Goal: Task Accomplishment & Management: Complete application form

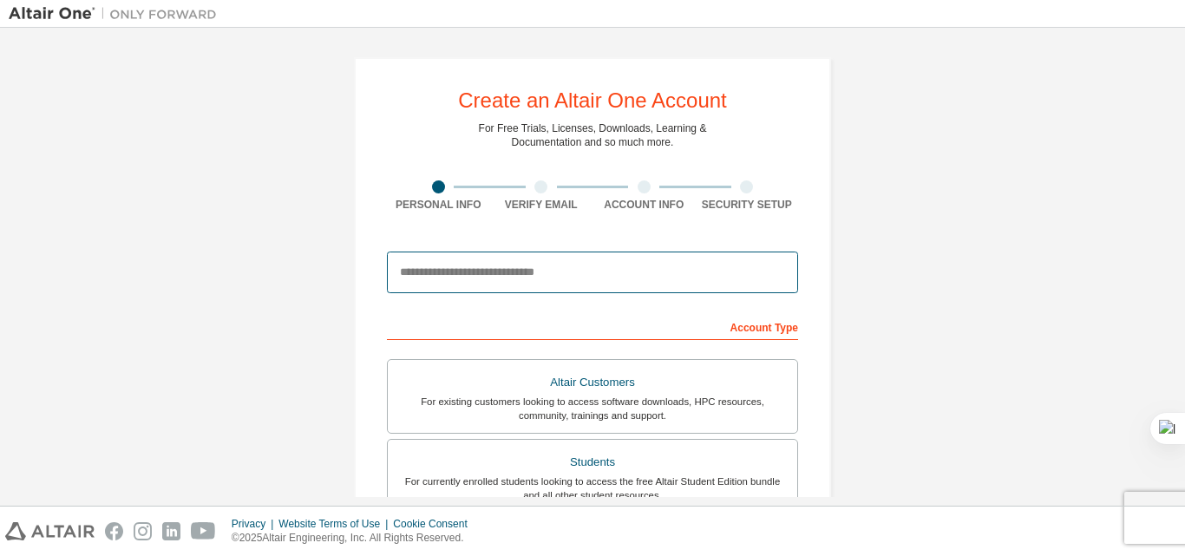
drag, startPoint x: 588, startPoint y: 268, endPoint x: 615, endPoint y: 280, distance: 29.5
click at [615, 280] on input "email" at bounding box center [592, 273] width 411 height 42
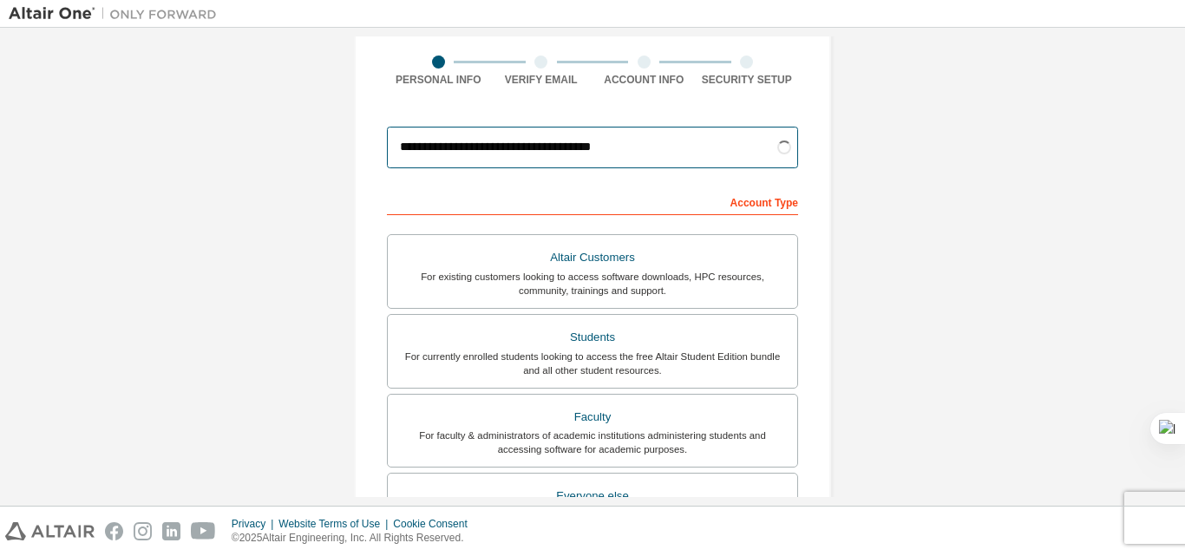
scroll to position [164, 0]
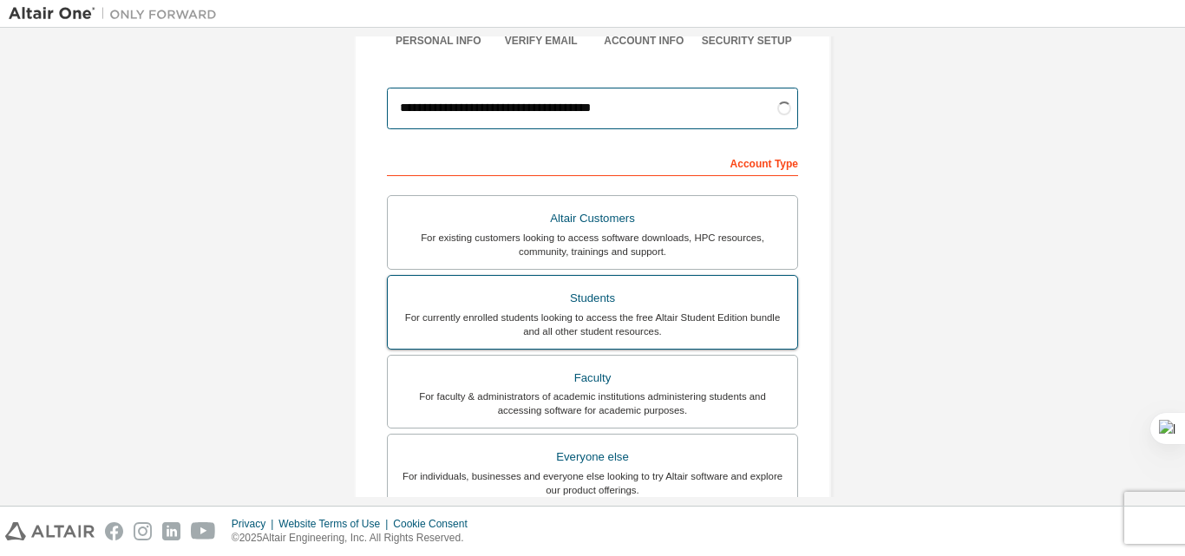
type input "**********"
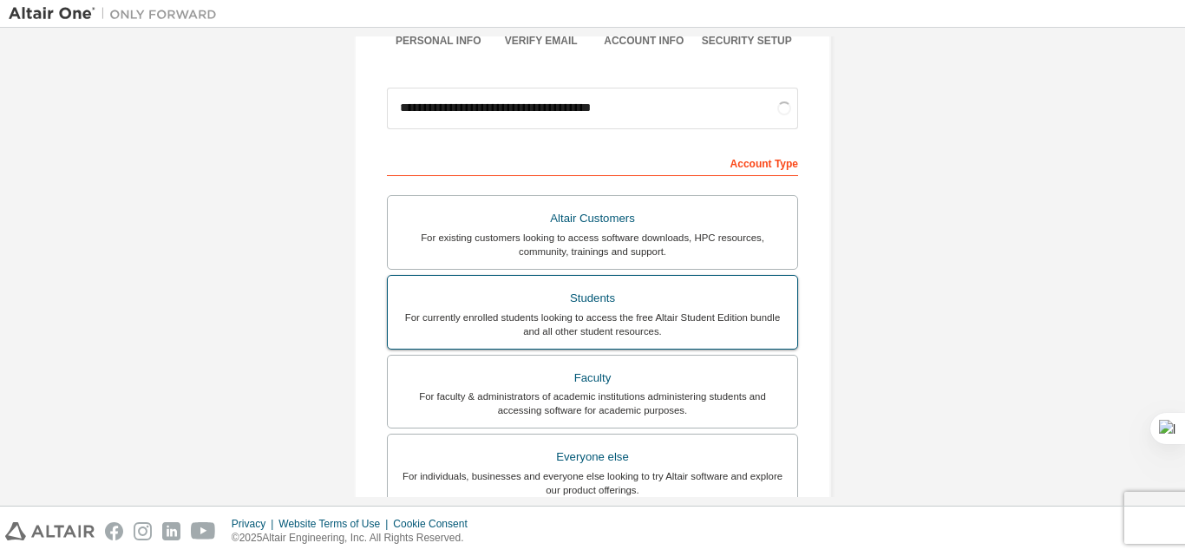
click at [765, 327] on div "For currently enrolled students looking to access the free Altair Student Editi…" at bounding box center [592, 325] width 389 height 28
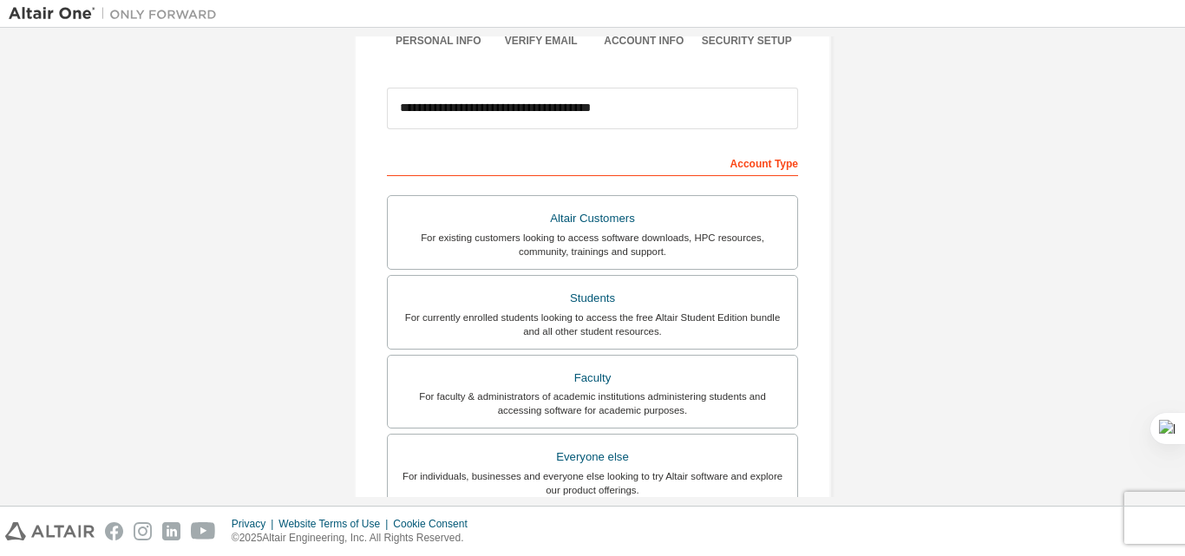
drag, startPoint x: 1162, startPoint y: 386, endPoint x: 1180, endPoint y: 370, distance: 23.3
click at [1180, 370] on div "**********" at bounding box center [592, 267] width 1185 height 478
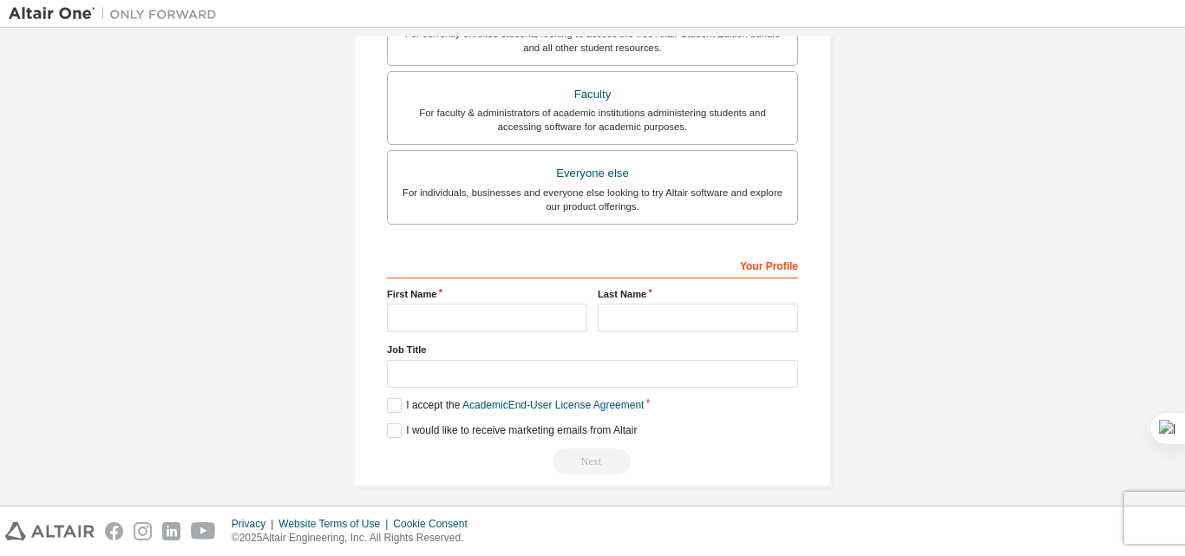
scroll to position [458, 0]
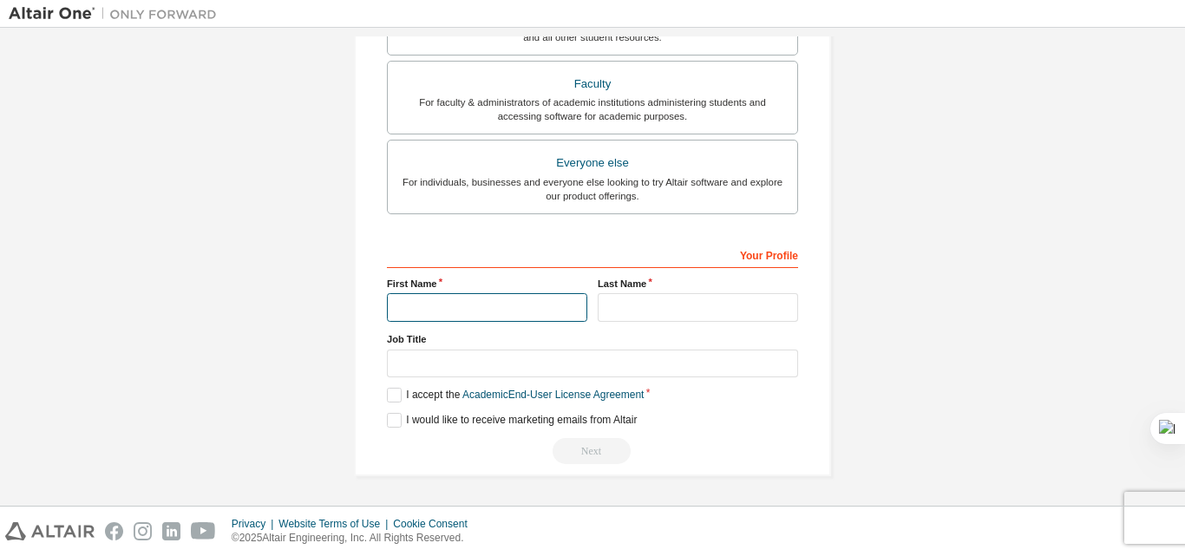
click at [427, 309] on input "text" at bounding box center [487, 307] width 200 height 29
click at [389, 395] on label "I accept the Academic End-User License Agreement" at bounding box center [515, 395] width 257 height 15
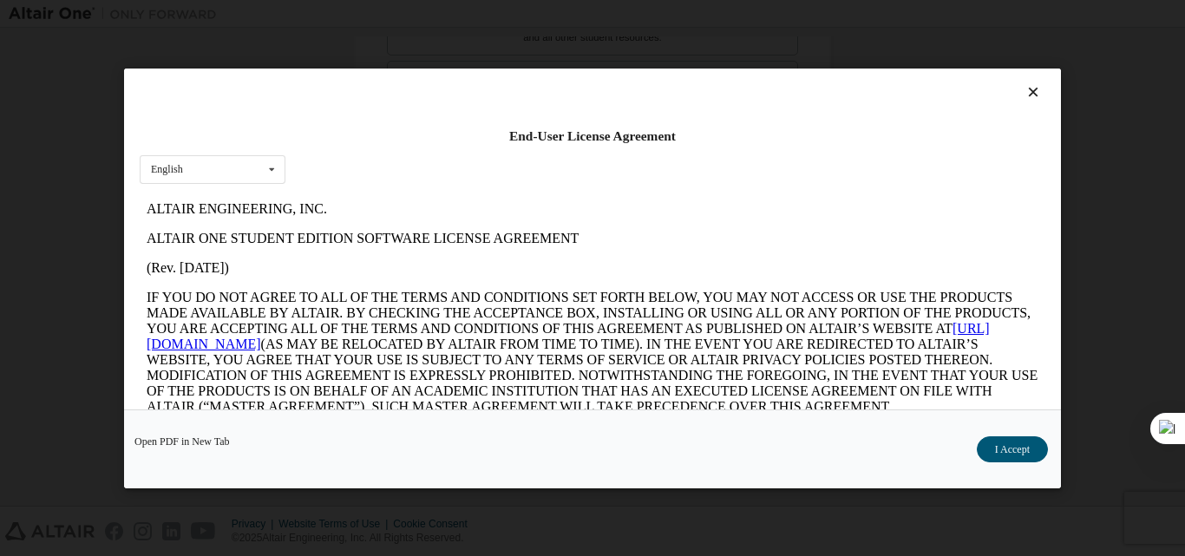
scroll to position [0, 0]
click at [994, 443] on button "I Accept" at bounding box center [1012, 448] width 71 height 26
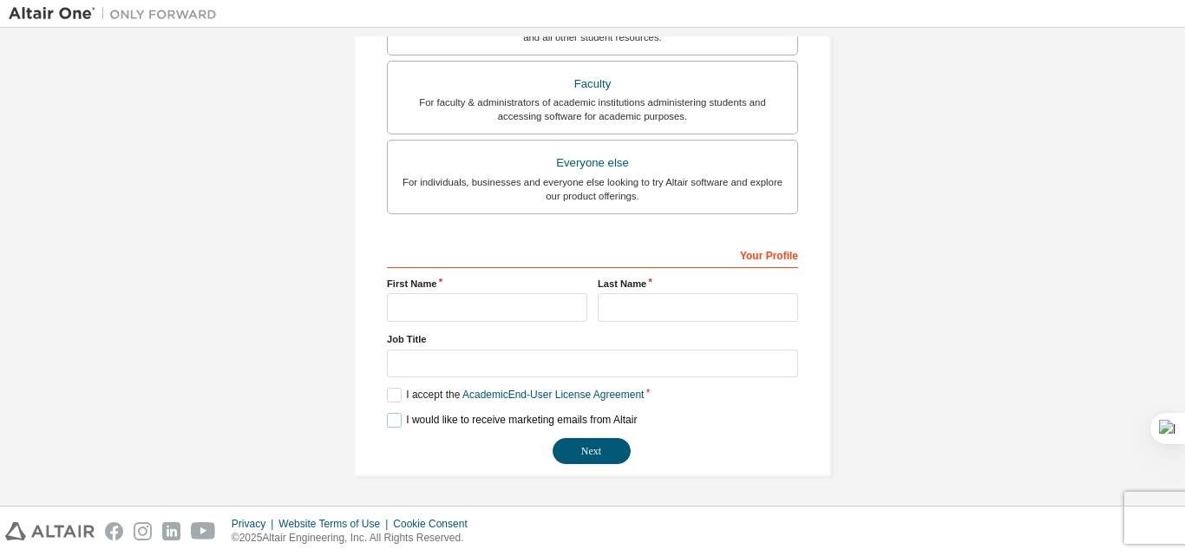
click at [392, 416] on label "I would like to receive marketing emails from Altair" at bounding box center [512, 420] width 250 height 15
click at [404, 311] on input "text" at bounding box center [487, 307] width 200 height 29
type input "**********"
click at [644, 311] on input "text" at bounding box center [698, 307] width 200 height 29
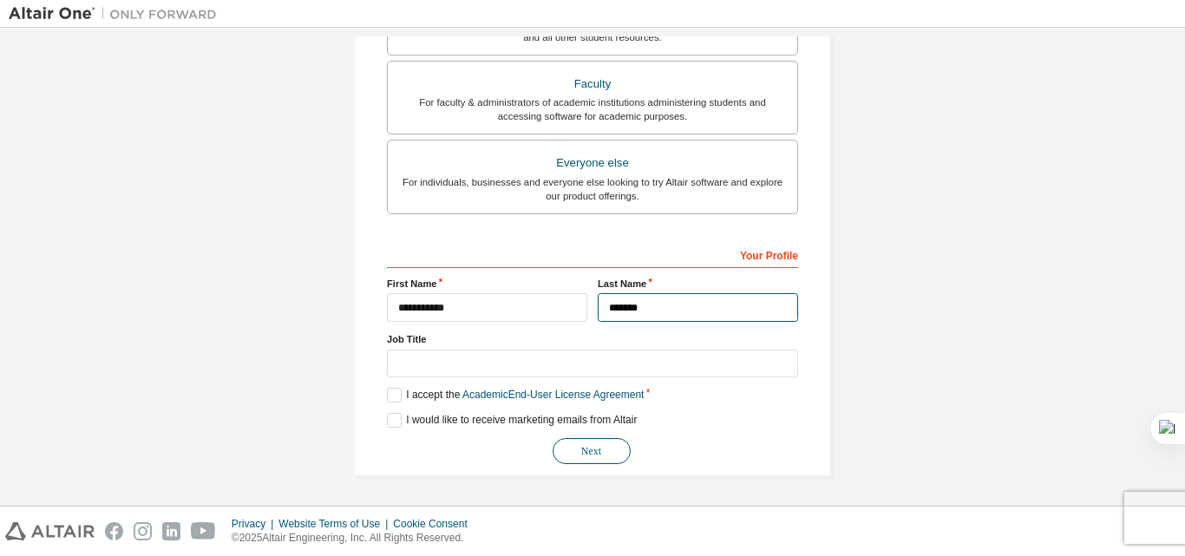
type input "*******"
click at [591, 449] on button "Next" at bounding box center [591, 451] width 78 height 26
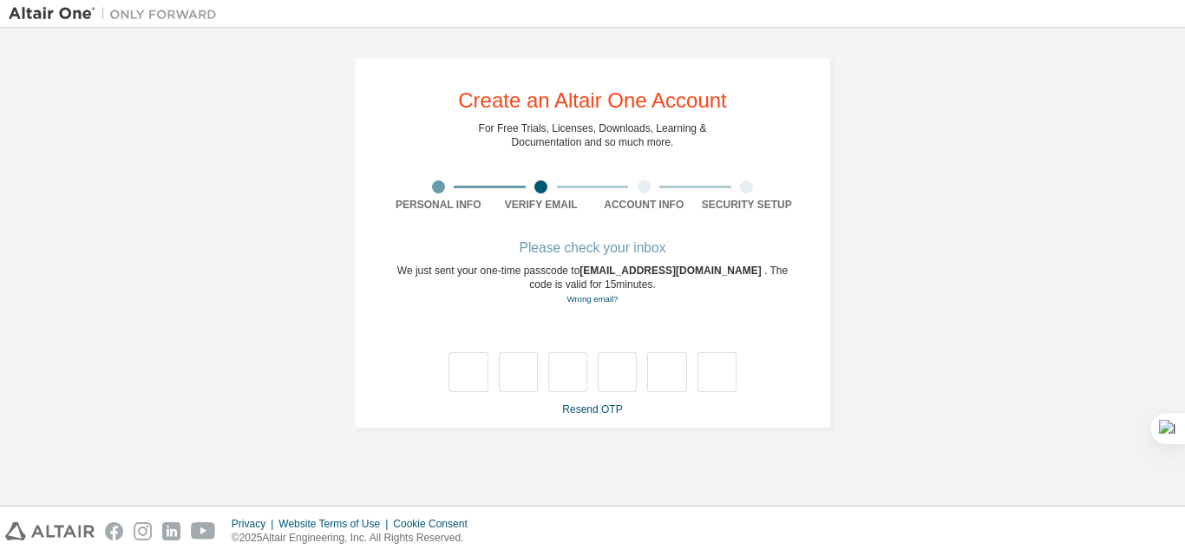
type input "*"
click at [499, 369] on input "*" at bounding box center [518, 372] width 39 height 40
click at [526, 378] on input "*" at bounding box center [518, 372] width 39 height 40
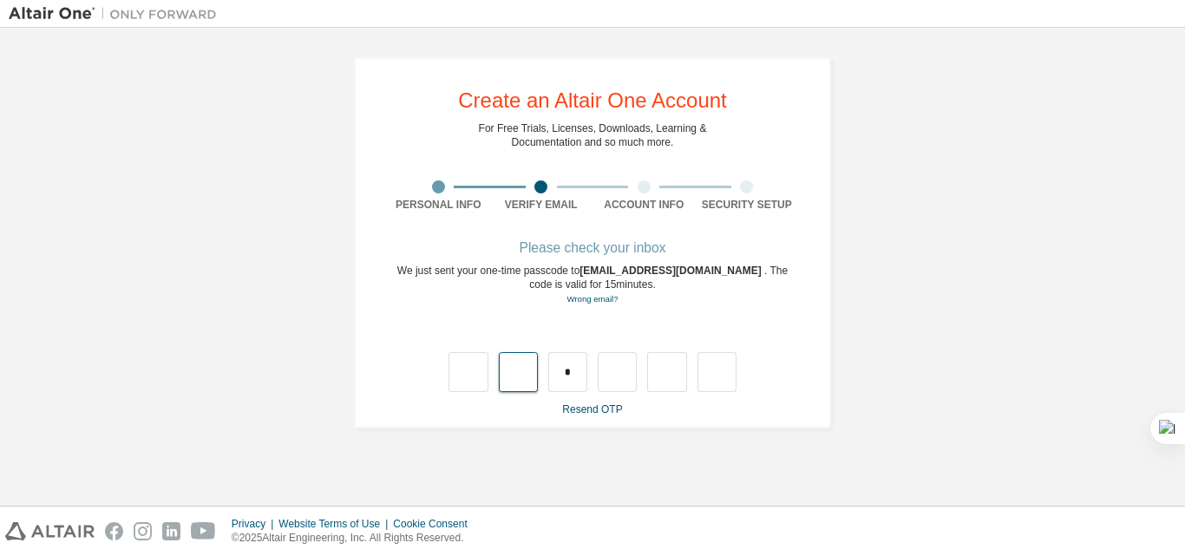
type input "*"
click at [615, 377] on input "text" at bounding box center [617, 372] width 39 height 40
type input "*"
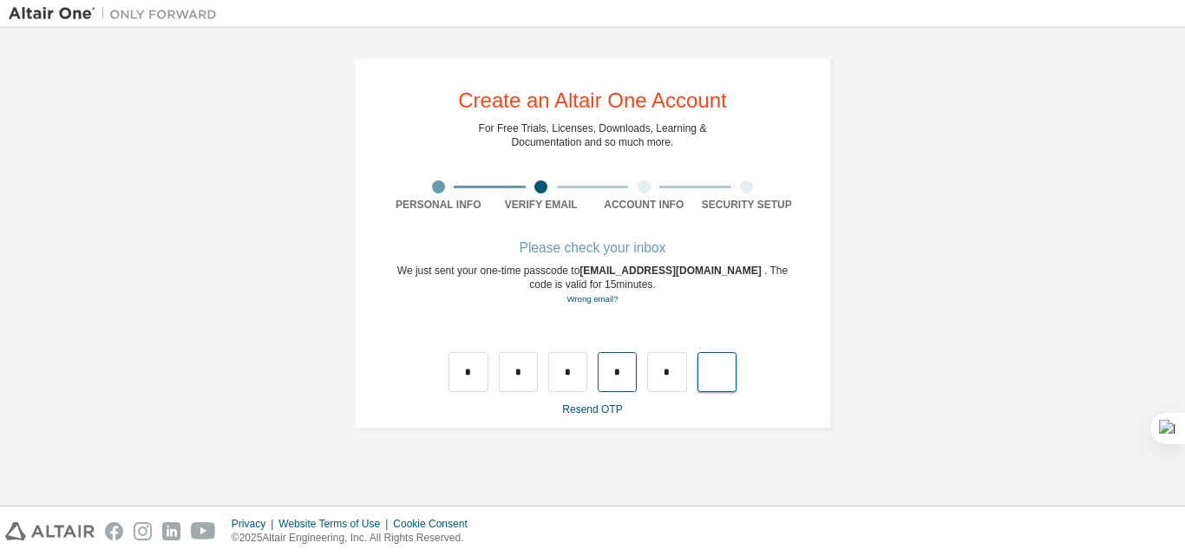
type input "*"
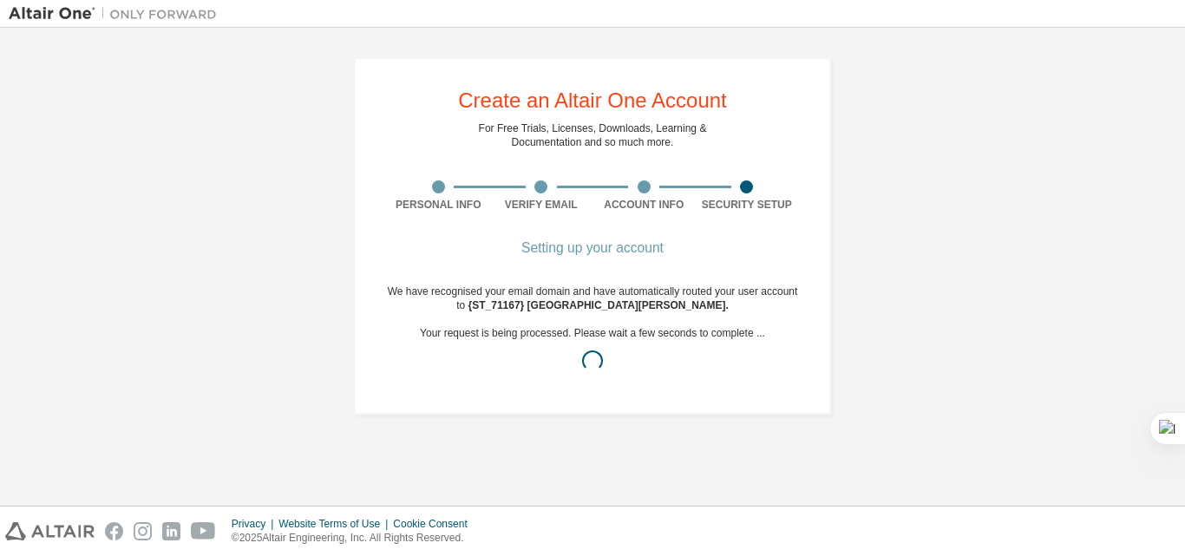
drag, startPoint x: 1184, startPoint y: 137, endPoint x: 1178, endPoint y: 152, distance: 15.9
click at [1178, 152] on div "Create an Altair One Account For Free Trials, Licenses, Downloads, Learning & D…" at bounding box center [592, 267] width 1185 height 478
